Goal: Information Seeking & Learning: Find specific fact

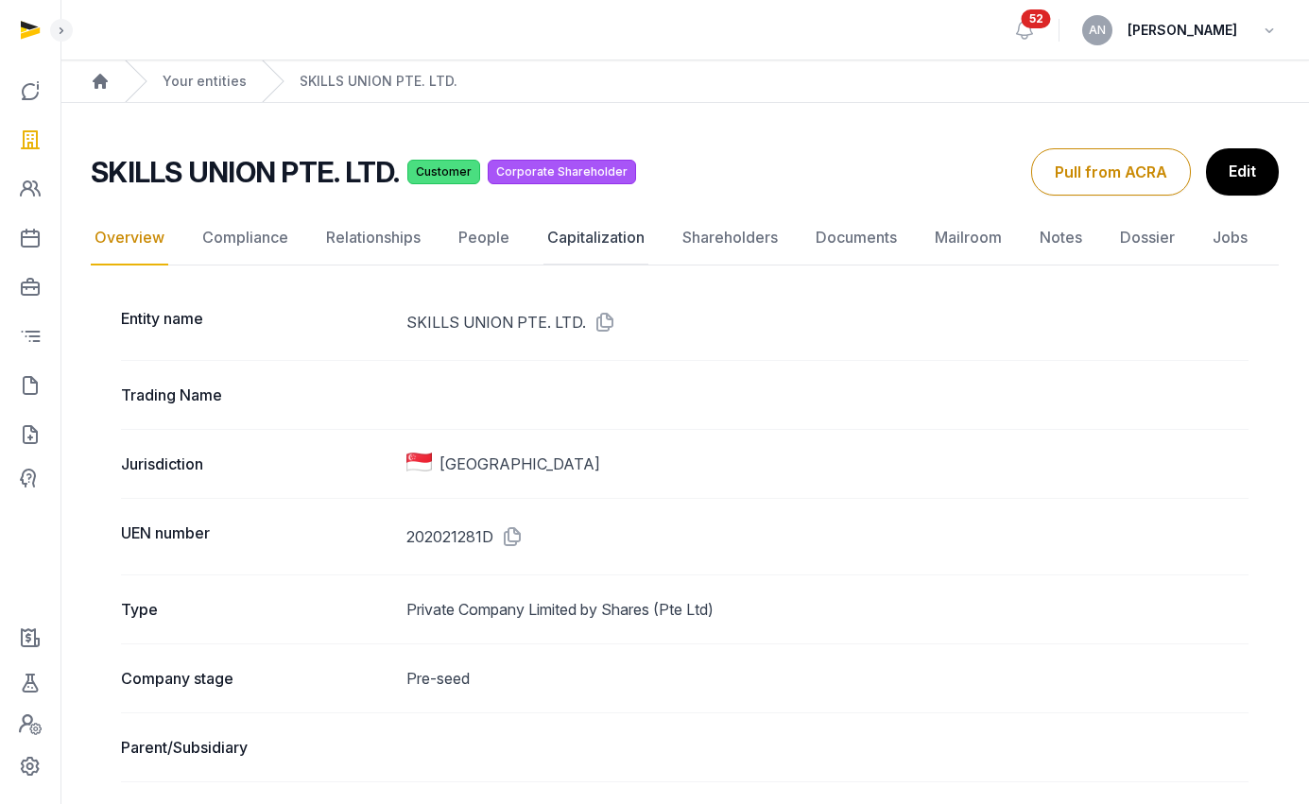
click at [601, 242] on link "Capitalization" at bounding box center [595, 238] width 105 height 55
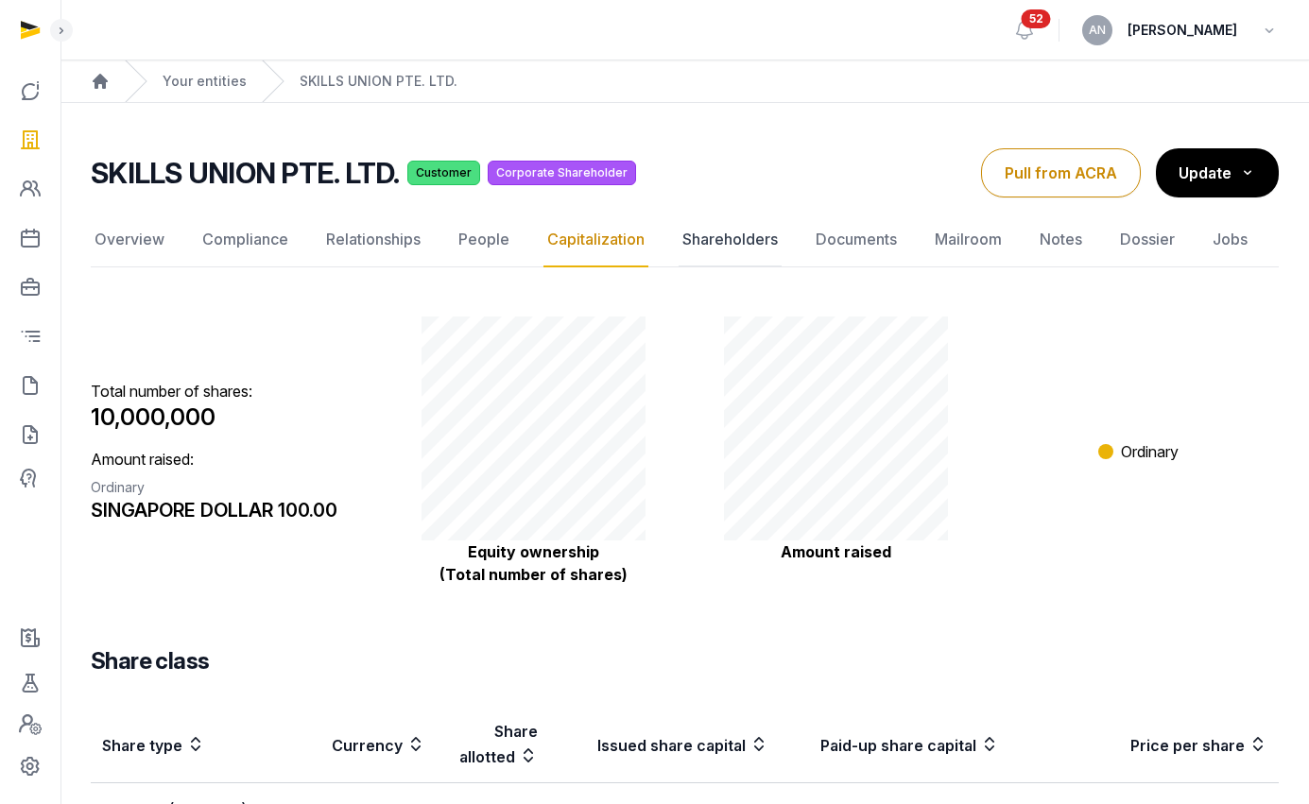
click at [695, 245] on link "Shareholders" at bounding box center [730, 240] width 103 height 55
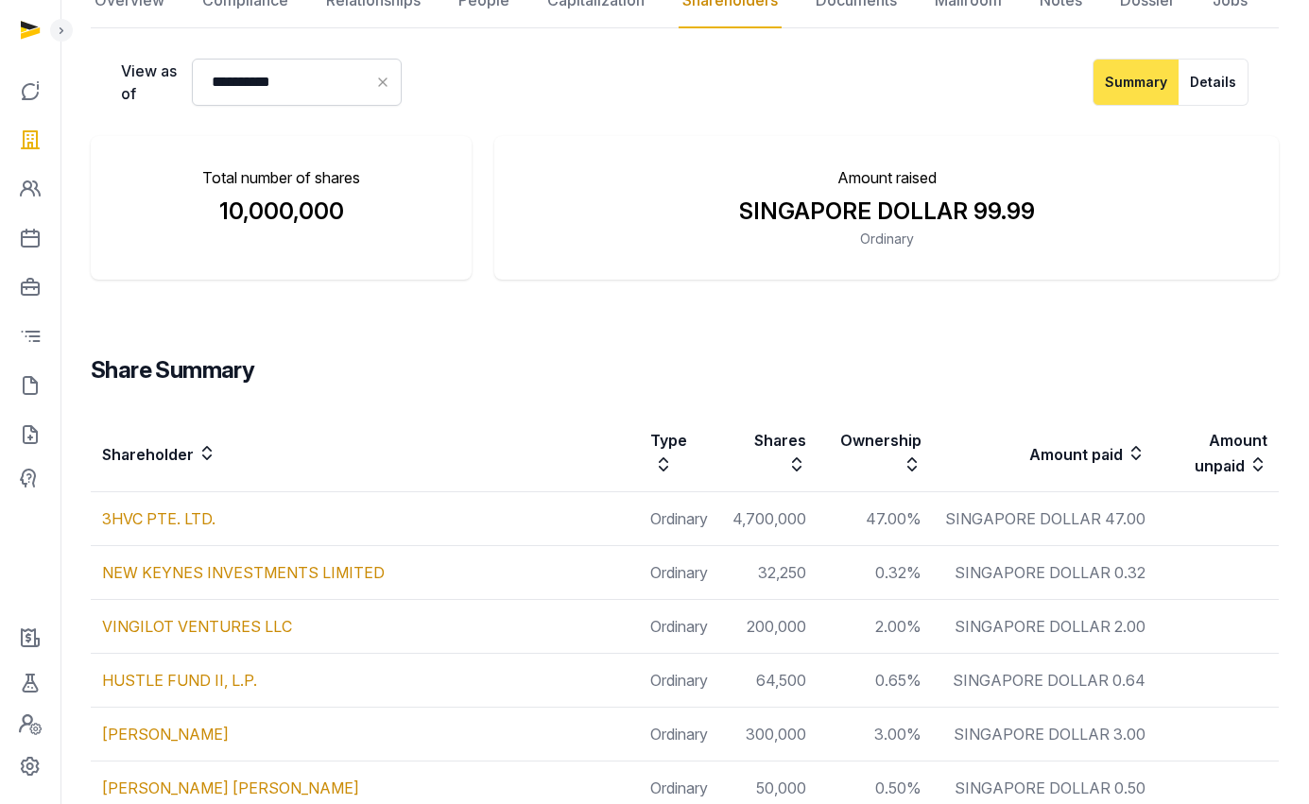
scroll to position [48, 0]
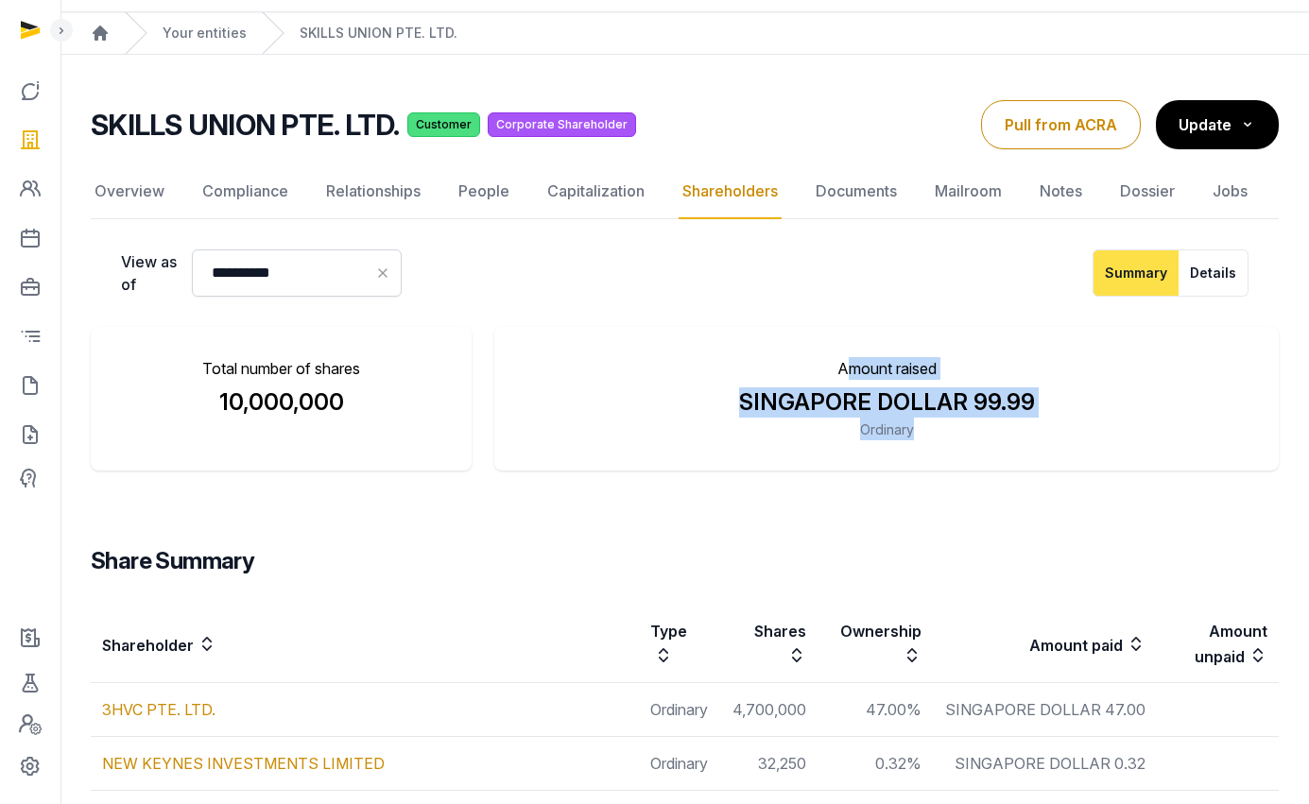
drag, startPoint x: 904, startPoint y: 385, endPoint x: 1127, endPoint y: 436, distance: 228.8
click at [1127, 436] on li "Amount raised SINGAPORE DOLLAR 99.99 Ordinary" at bounding box center [886, 399] width 784 height 144
click at [1126, 434] on div "SINGAPORE DOLLAR 99.99 Ordinary" at bounding box center [887, 414] width 724 height 53
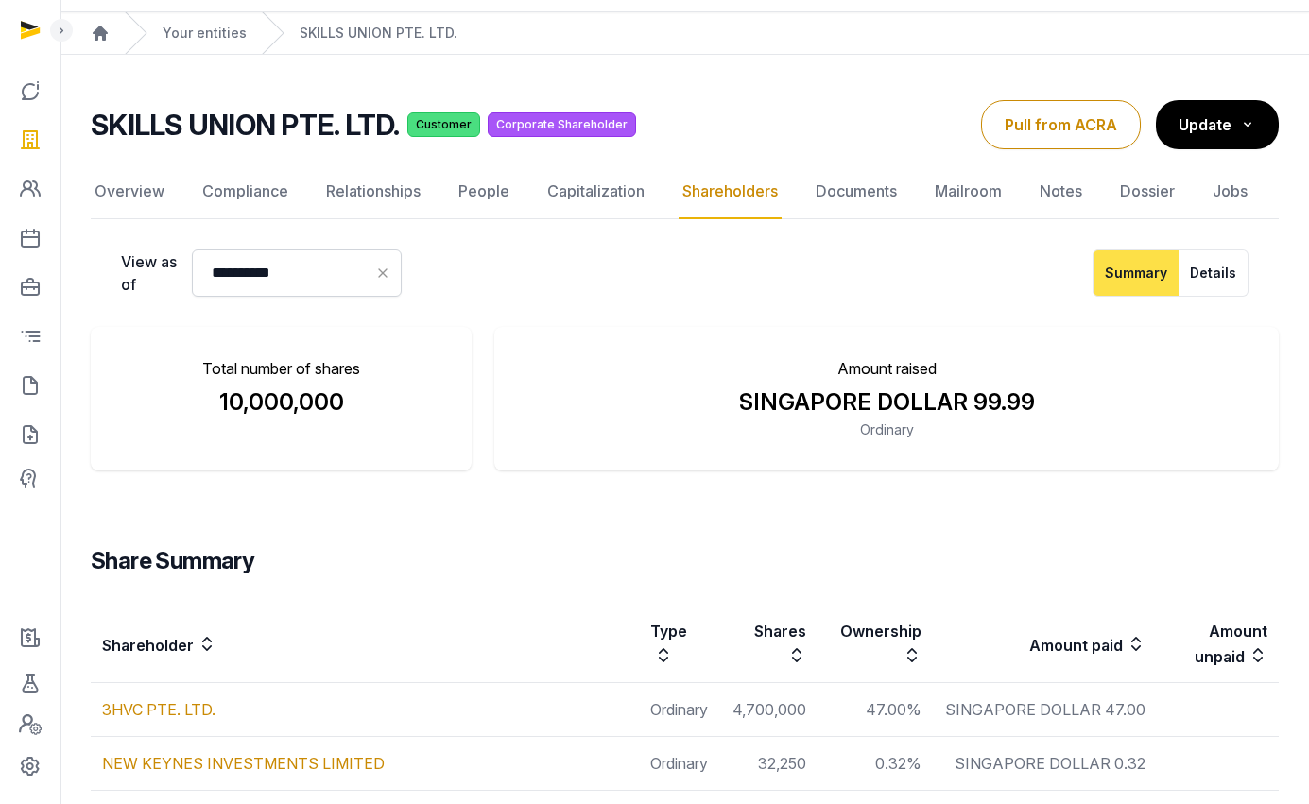
click at [1057, 439] on div "SINGAPORE DOLLAR 99.99 Ordinary" at bounding box center [887, 414] width 724 height 53
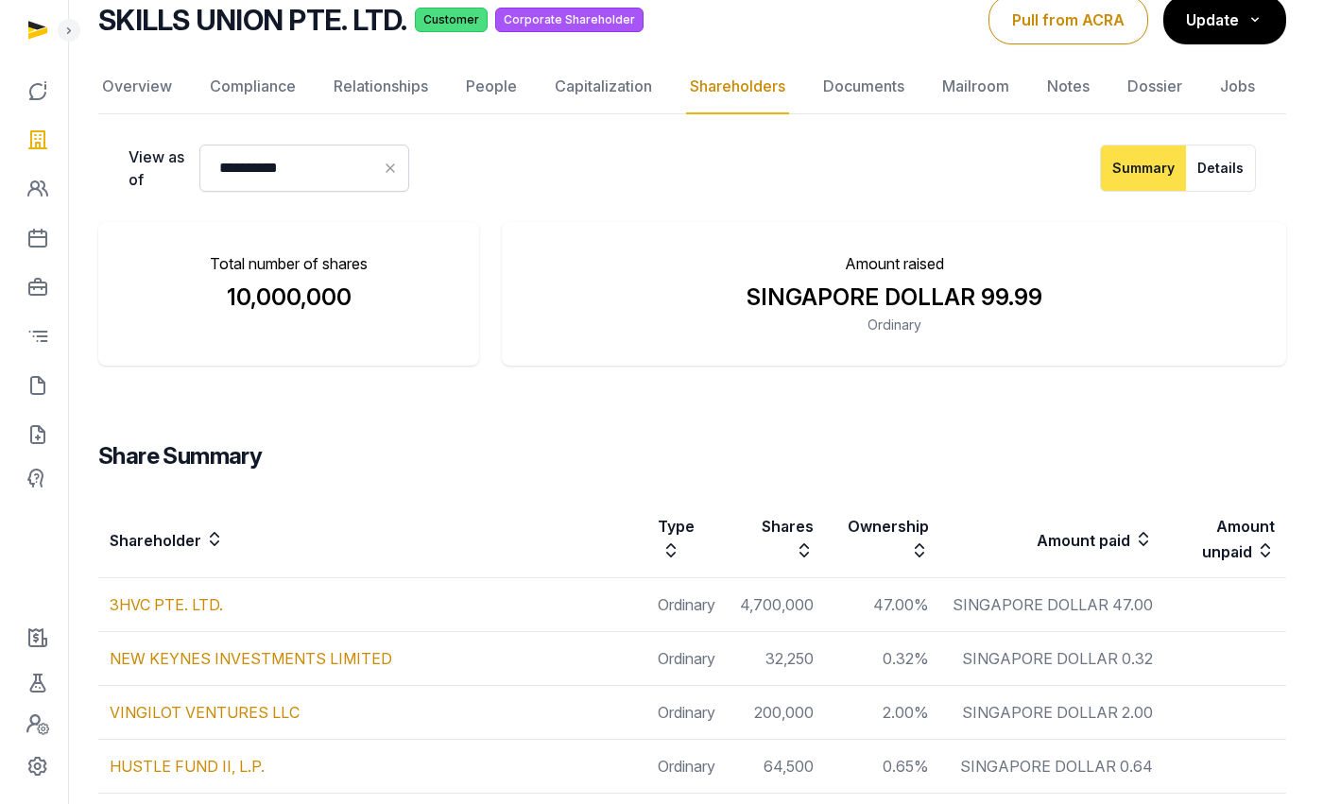
scroll to position [0, 0]
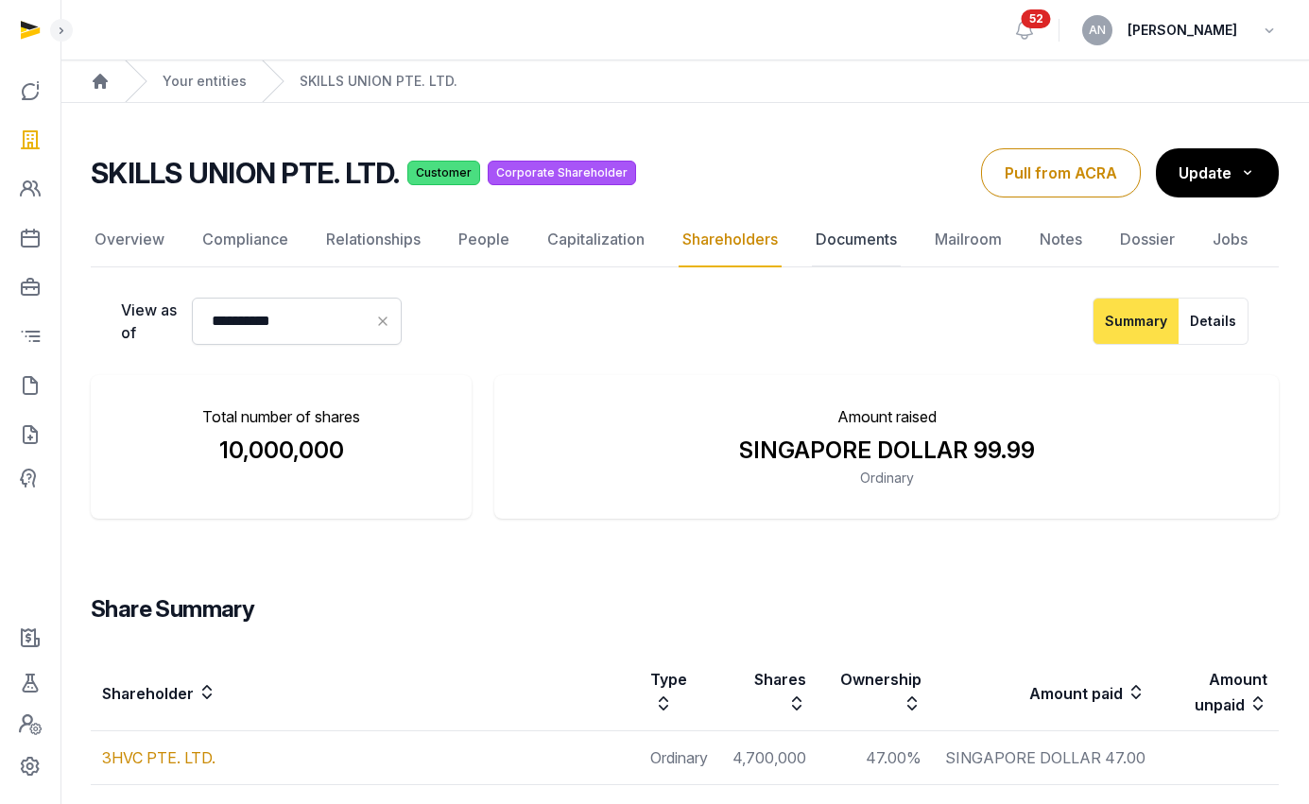
click at [870, 244] on link "Documents" at bounding box center [856, 240] width 89 height 55
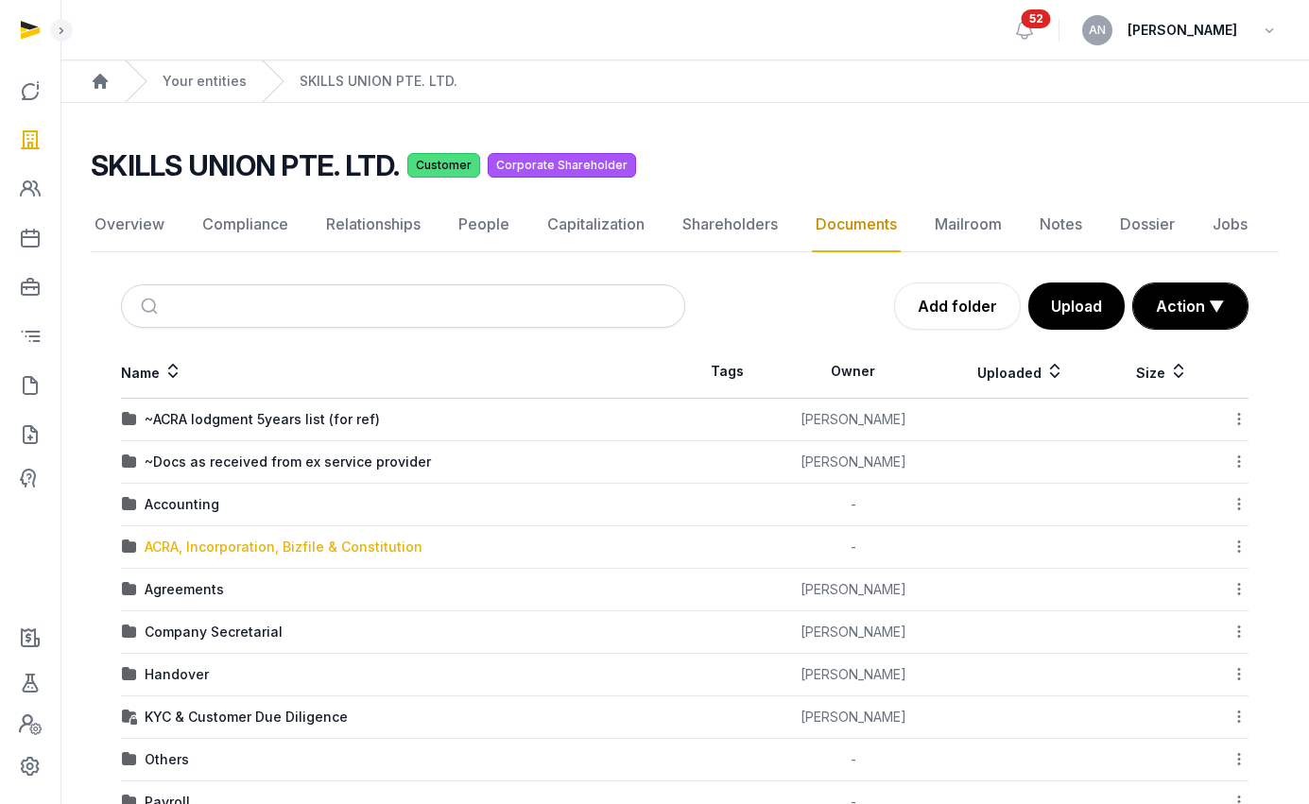
click at [200, 550] on div "ACRA, Incorporation, Bizfile & Constitution" at bounding box center [284, 547] width 278 height 19
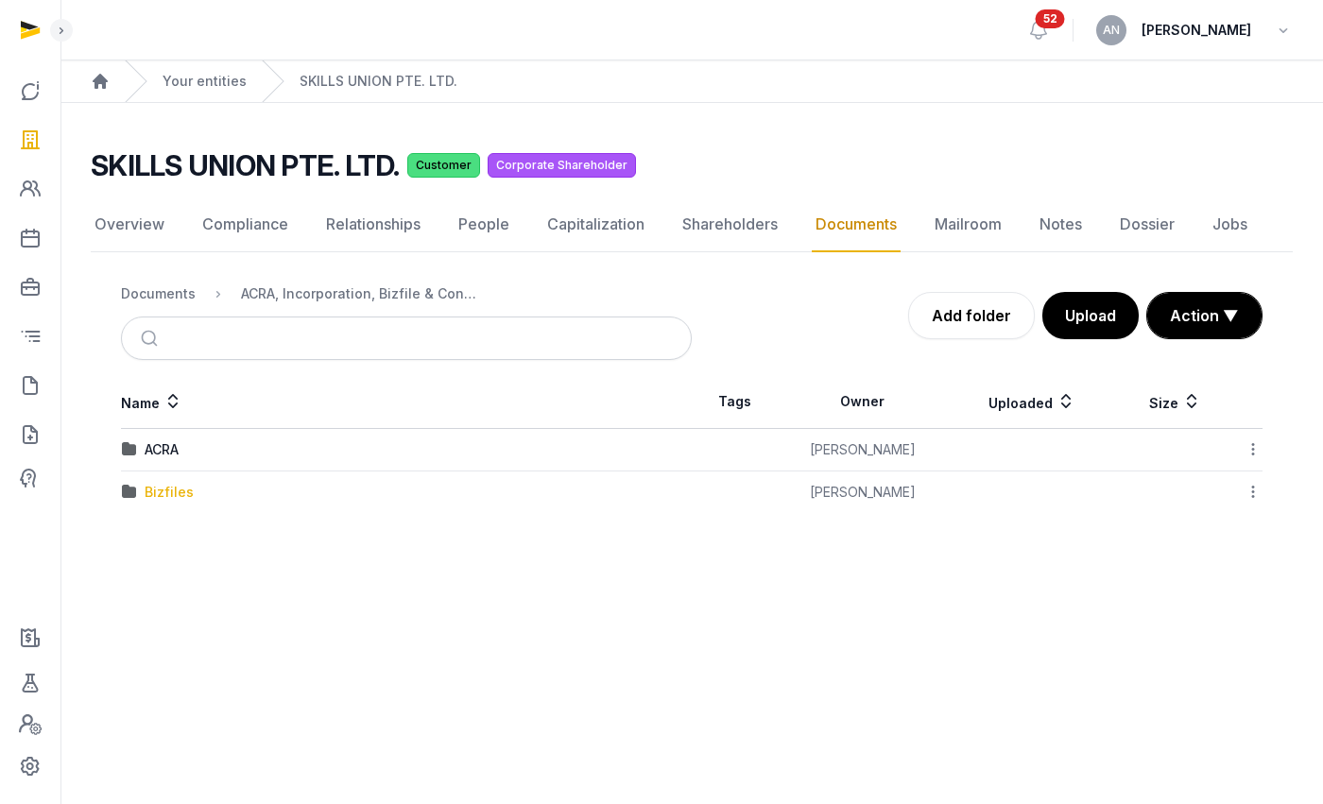
click at [157, 495] on div "Bizfiles" at bounding box center [169, 492] width 49 height 19
click at [164, 486] on div "2025" at bounding box center [161, 492] width 33 height 19
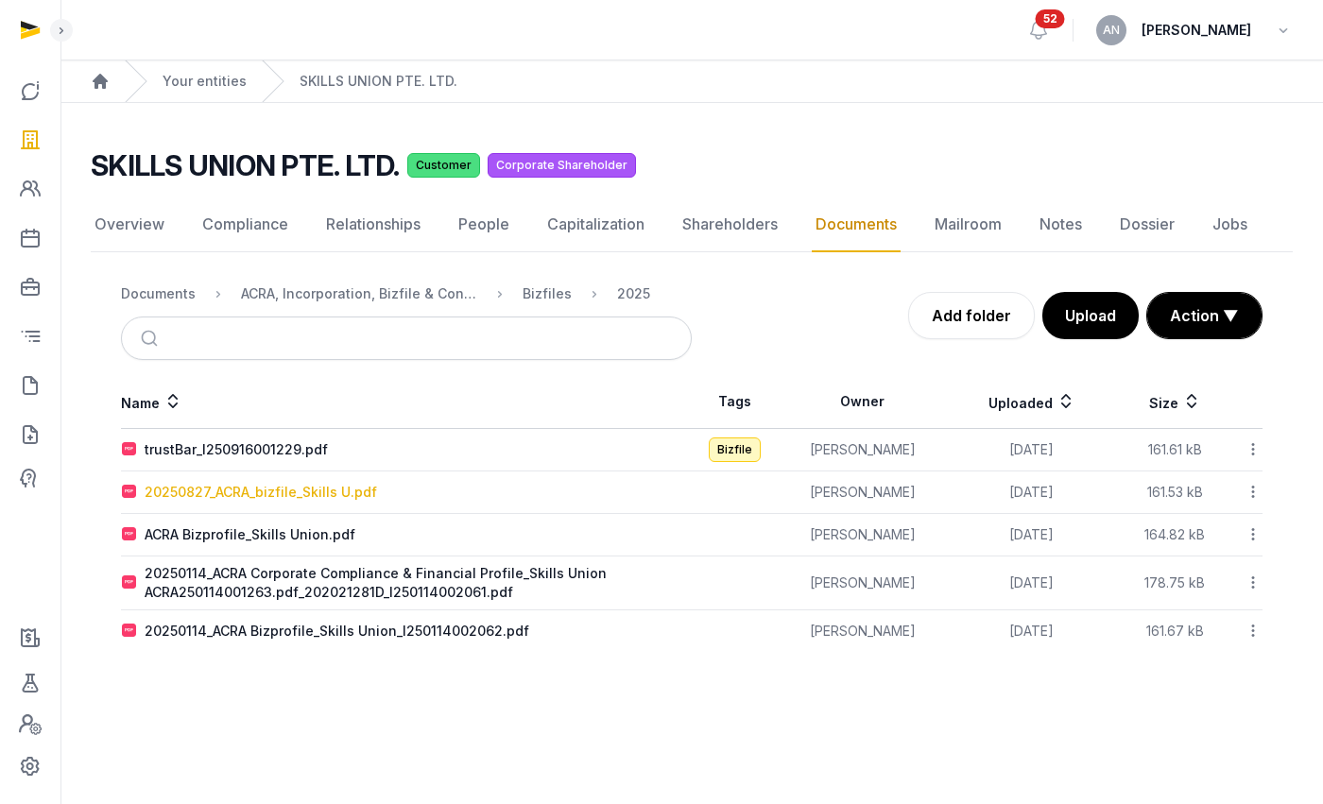
click at [206, 492] on div "20250827_ACRA_bizfile_Skills U.pdf" at bounding box center [261, 492] width 233 height 19
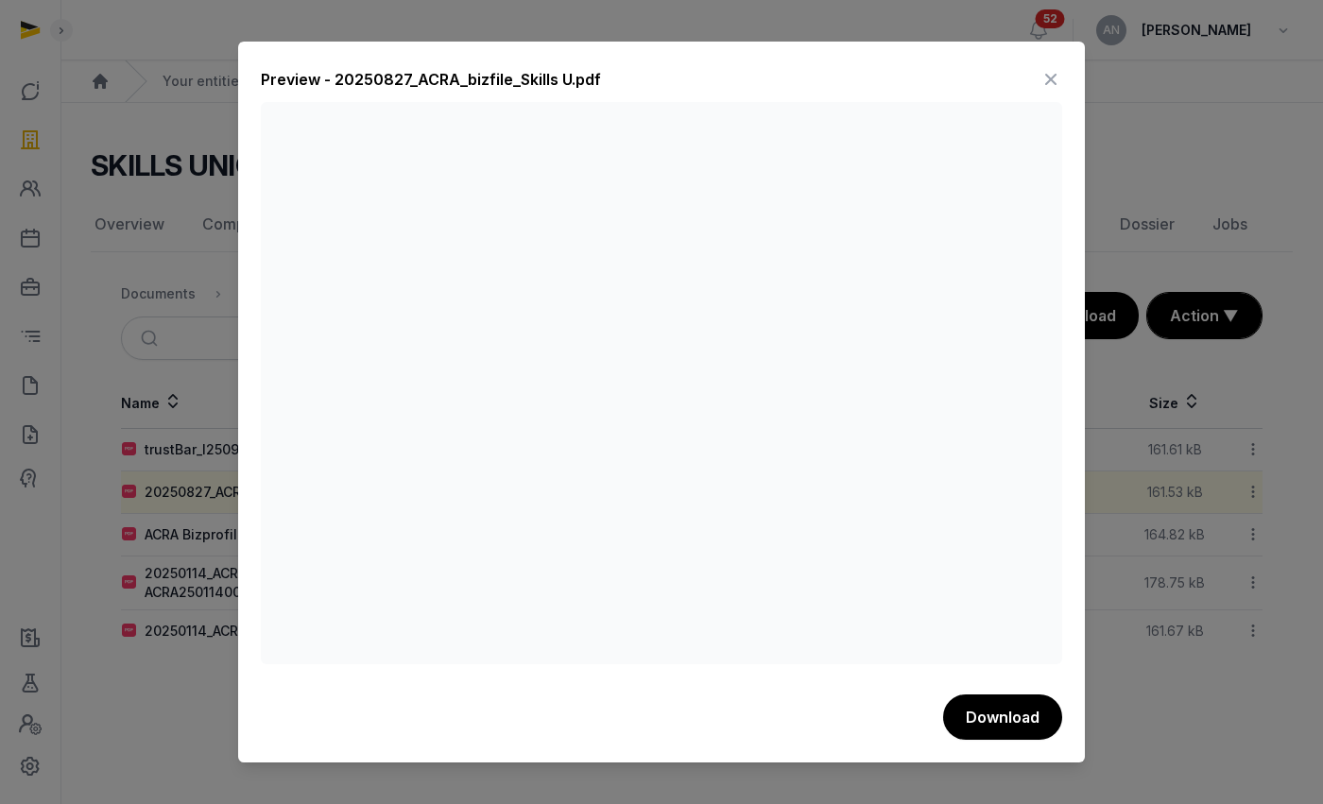
click at [1051, 79] on icon at bounding box center [1051, 79] width 23 height 30
